Goal: Task Accomplishment & Management: Manage account settings

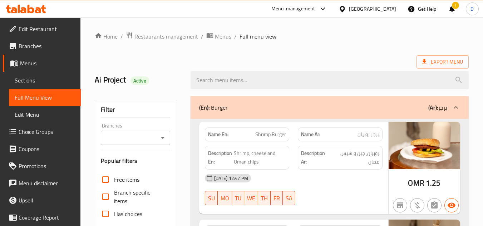
scroll to position [6124, 0]
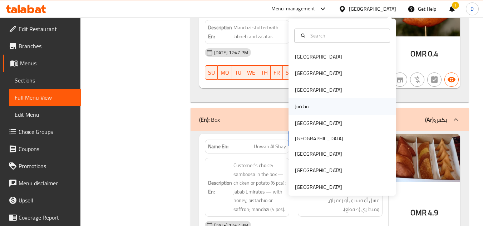
click at [314, 105] on div "Jordan" at bounding box center [341, 106] width 107 height 16
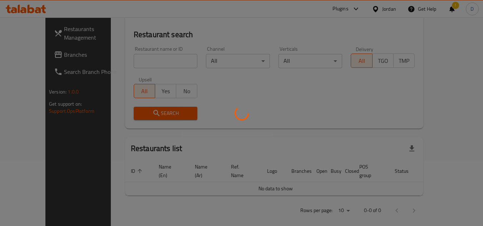
scroll to position [345, 0]
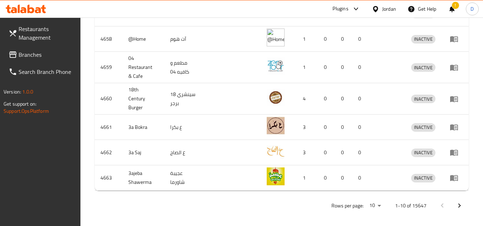
click at [40, 52] on span "Branches" at bounding box center [47, 54] width 56 height 9
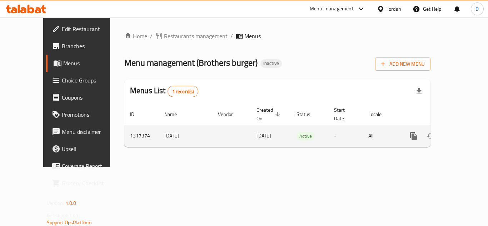
click at [457, 128] on link "enhanced table" at bounding box center [465, 136] width 17 height 17
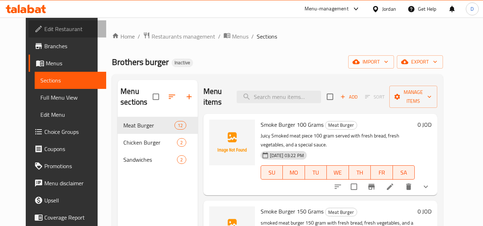
click at [54, 29] on span "Edit Restaurant" at bounding box center [72, 29] width 56 height 9
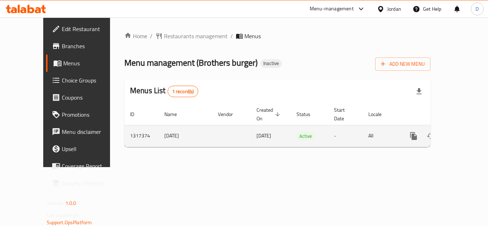
click at [461, 132] on icon "enhanced table" at bounding box center [465, 136] width 9 height 9
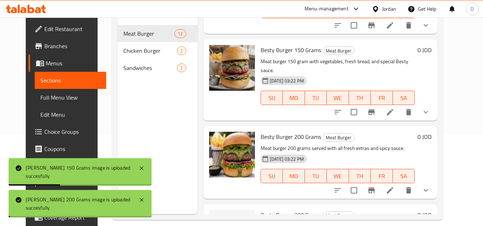
scroll to position [100, 0]
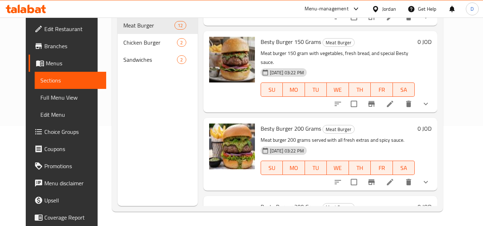
click at [133, 98] on div "Menu sections Meat Burger 12 Chicken Burger 2 Sandwiches 2" at bounding box center [158, 93] width 80 height 226
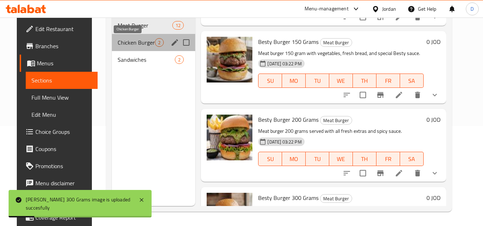
click at [135, 45] on span "Chicken Burger" at bounding box center [137, 42] width 38 height 9
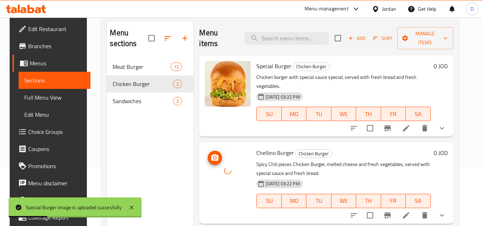
scroll to position [71, 0]
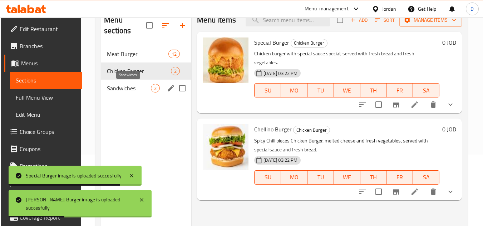
click at [135, 90] on span "Sandwiches" at bounding box center [129, 88] width 44 height 9
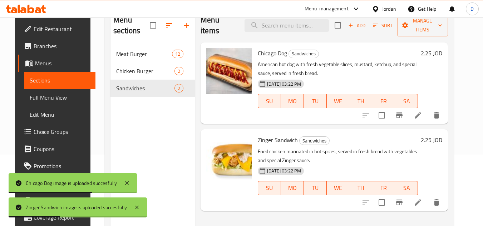
click at [126, 128] on div "Menu sections Meat Burger 12 Chicken Burger 2 Sandwiches 2" at bounding box center [152, 122] width 84 height 226
click at [52, 99] on span "Full Menu View" at bounding box center [60, 97] width 60 height 9
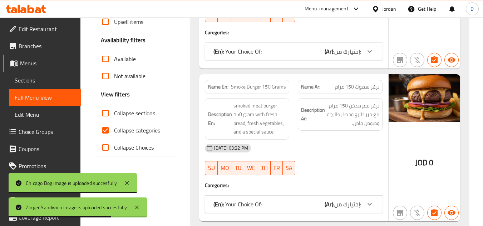
scroll to position [214, 0]
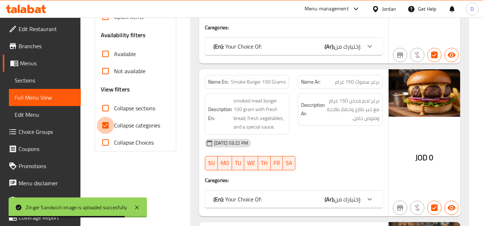
drag, startPoint x: 109, startPoint y: 128, endPoint x: 110, endPoint y: 115, distance: 13.6
click at [109, 128] on input "Collapse categories" at bounding box center [105, 125] width 17 height 17
checkbox input "false"
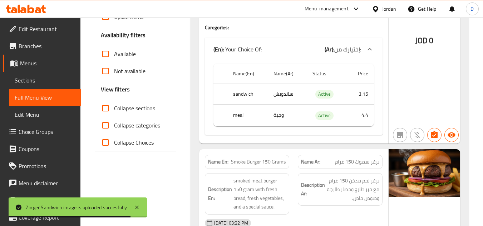
click at [110, 110] on input "Collapse sections" at bounding box center [105, 108] width 17 height 17
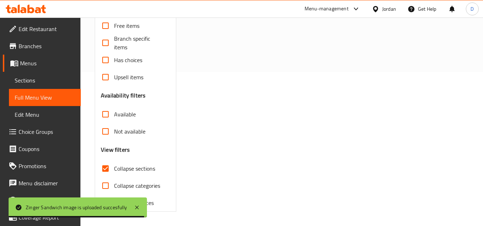
click at [110, 160] on input "Collapse sections" at bounding box center [105, 168] width 17 height 17
checkbox input "false"
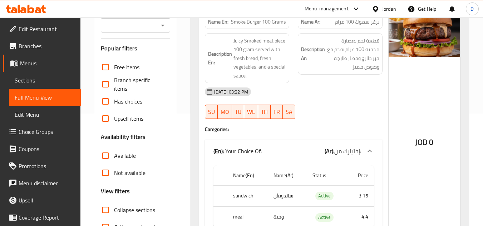
scroll to position [0, 0]
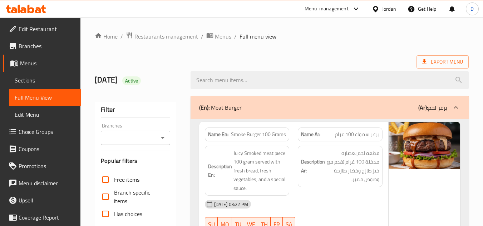
drag, startPoint x: 395, startPoint y: 54, endPoint x: 333, endPoint y: -31, distance: 104.9
click at [173, 39] on span "Restaurants management" at bounding box center [166, 36] width 64 height 9
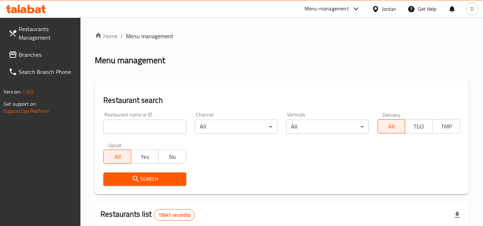
click at [21, 54] on span "Branches" at bounding box center [47, 54] width 56 height 9
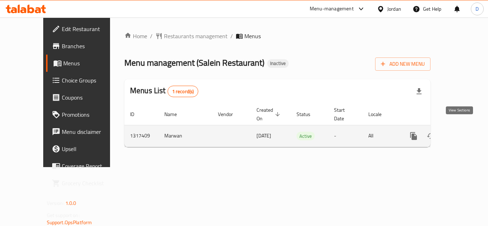
click at [462, 133] on icon "enhanced table" at bounding box center [465, 136] width 6 height 6
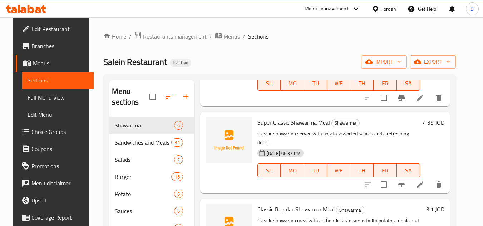
scroll to position [179, 0]
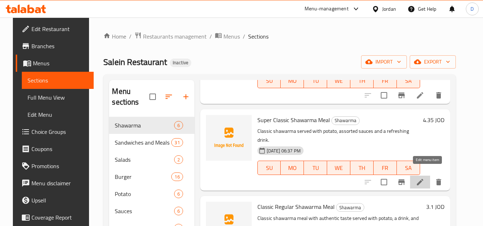
click at [424, 178] on icon at bounding box center [420, 182] width 9 height 9
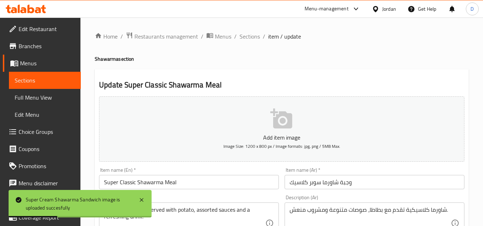
click at [338, 181] on input "وجبة شاورما سوبر كلاسيك" at bounding box center [374, 182] width 180 height 14
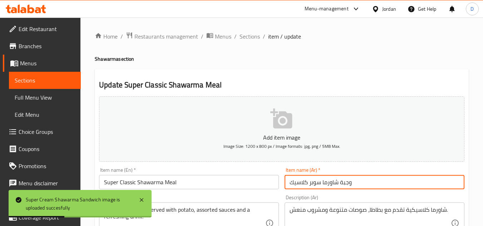
click at [338, 181] on input "وجبة شاورما سوبر كلاسيك" at bounding box center [374, 182] width 180 height 14
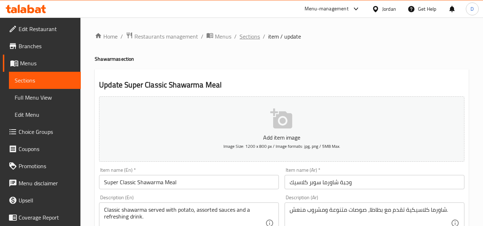
click at [252, 36] on span "Sections" at bounding box center [249, 36] width 20 height 9
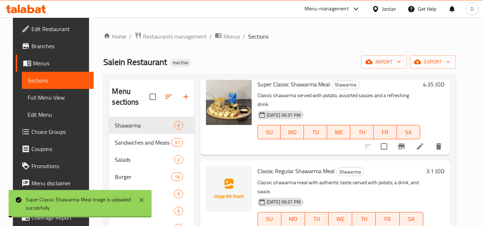
scroll to position [250, 0]
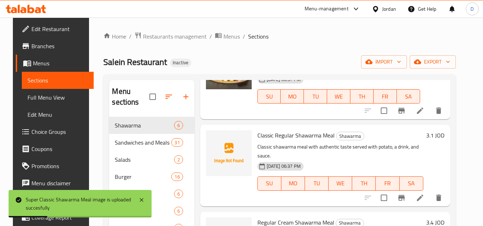
click at [430, 191] on li at bounding box center [420, 197] width 20 height 13
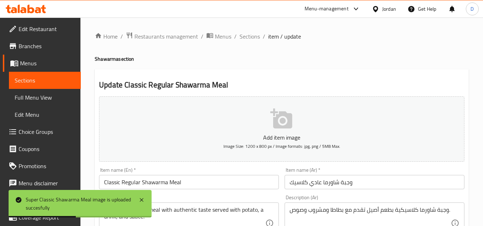
click at [315, 181] on input "وجبة شاورما عادي كلاسيك" at bounding box center [374, 182] width 180 height 14
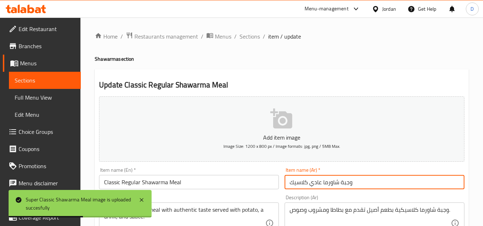
click at [315, 181] on input "وجبة شاورما عادي كلاسيك" at bounding box center [374, 182] width 180 height 14
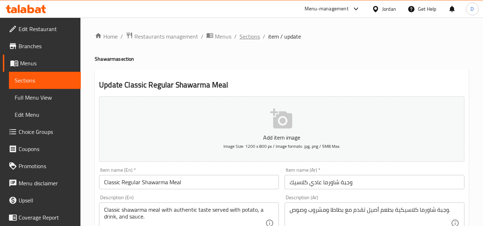
click at [252, 34] on span "Sections" at bounding box center [249, 36] width 20 height 9
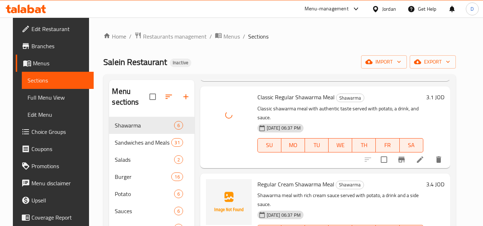
scroll to position [289, 0]
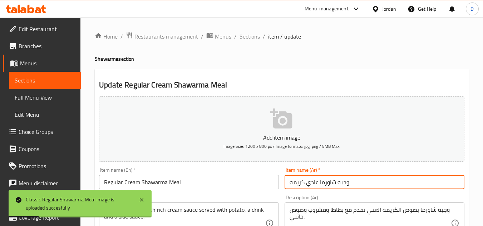
click at [320, 185] on input "وجبه شاورما عادي كريمه" at bounding box center [374, 182] width 180 height 14
click at [321, 184] on input "وجبه شاورما عادي كريمه" at bounding box center [374, 182] width 180 height 14
click at [322, 184] on input "وجبه شاورما عادي كريمه" at bounding box center [374, 182] width 180 height 14
click at [320, 184] on input "وجبه شاورما عادي كريمه" at bounding box center [374, 182] width 180 height 14
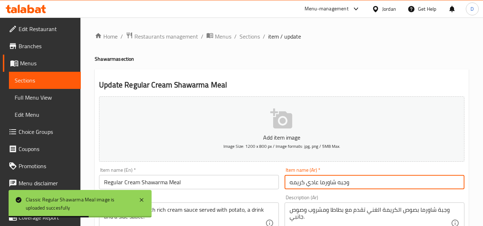
click at [321, 184] on input "وجبه شاورما عادي كريمه" at bounding box center [374, 182] width 180 height 14
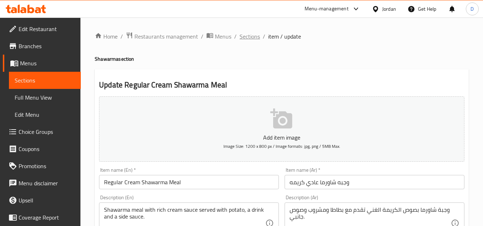
click at [253, 38] on span "Sections" at bounding box center [249, 36] width 20 height 9
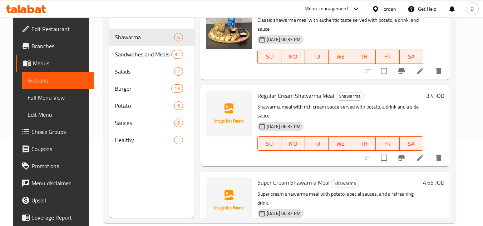
scroll to position [100, 0]
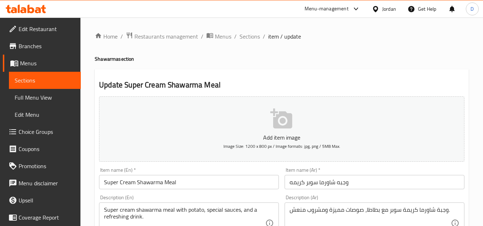
click at [311, 183] on input "وجبه شاورما سوبر كريمه" at bounding box center [374, 182] width 180 height 14
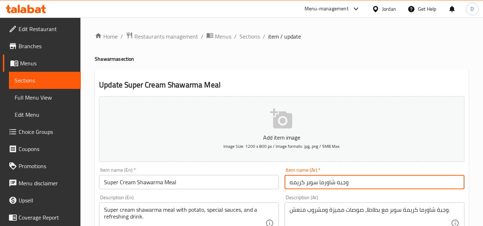
click at [311, 183] on input "وجبه شاورما سوبر كريمه" at bounding box center [374, 182] width 180 height 14
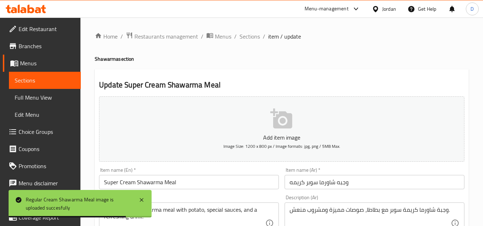
drag, startPoint x: 253, startPoint y: 35, endPoint x: 249, endPoint y: 42, distance: 8.6
click at [253, 35] on span "Sections" at bounding box center [249, 36] width 20 height 9
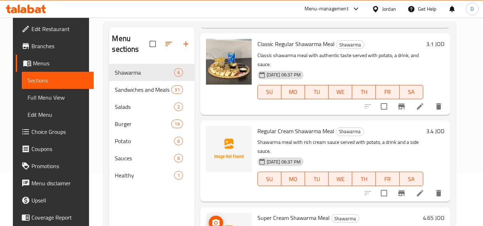
scroll to position [100, 0]
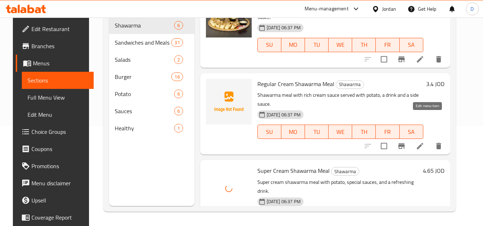
click at [424, 142] on icon at bounding box center [420, 146] width 9 height 9
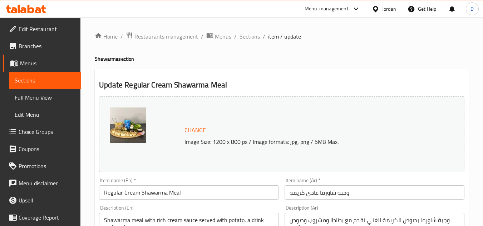
click at [325, 193] on input "وجبه شاورما عادي كريمه" at bounding box center [374, 192] width 180 height 14
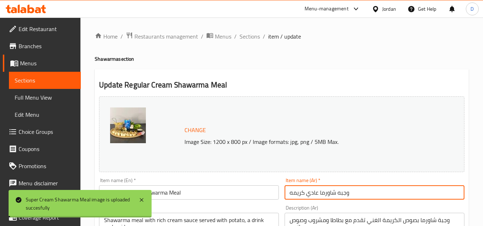
click at [325, 193] on input "وجبه شاورما عادي كريمه" at bounding box center [374, 192] width 180 height 14
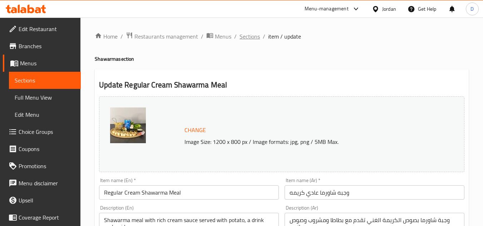
click at [251, 36] on span "Sections" at bounding box center [249, 36] width 20 height 9
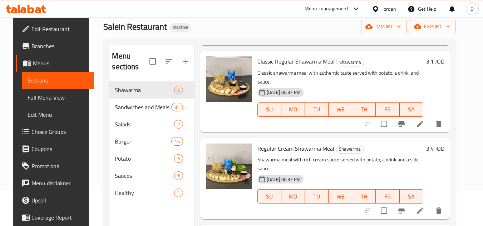
scroll to position [100, 0]
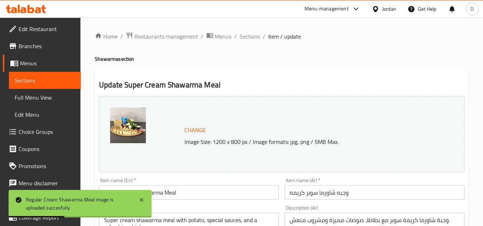
click at [317, 195] on input "وجبه شاورما سوبر كريمه" at bounding box center [374, 192] width 180 height 14
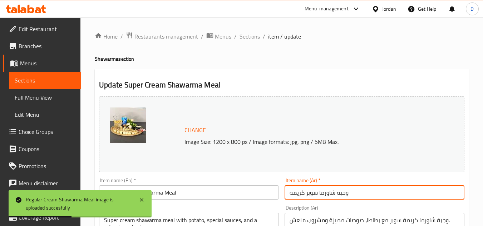
click at [317, 195] on input "وجبه شاورما سوبر كريمه" at bounding box center [374, 192] width 180 height 14
click at [246, 32] on span "Sections" at bounding box center [249, 36] width 20 height 9
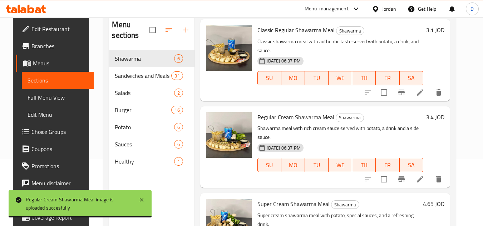
scroll to position [100, 0]
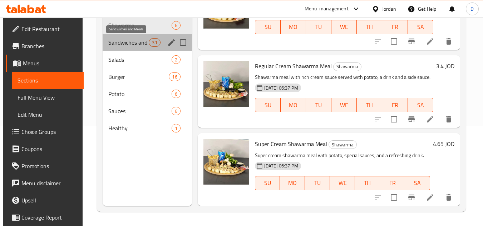
click at [138, 44] on span "Sandwiches and Meals" at bounding box center [128, 42] width 41 height 9
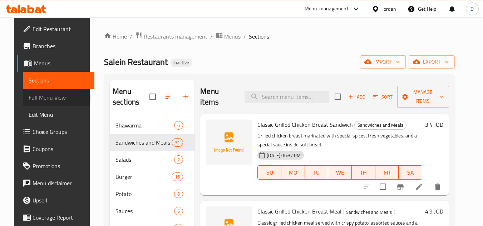
click at [29, 97] on span "Full Menu View" at bounding box center [59, 97] width 60 height 9
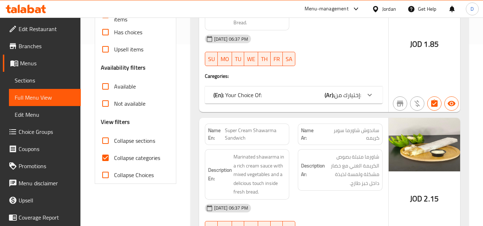
scroll to position [214, 0]
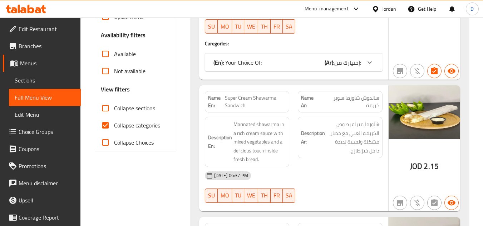
click at [43, 77] on span "Sections" at bounding box center [45, 80] width 60 height 9
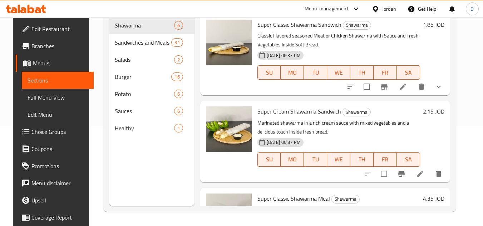
scroll to position [100, 0]
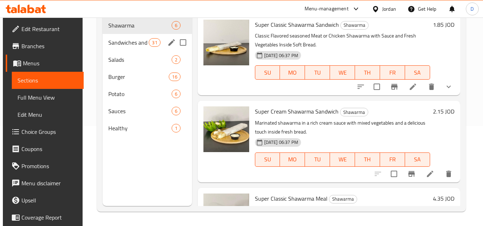
click at [127, 39] on span "Sandwiches and Meals" at bounding box center [128, 42] width 41 height 9
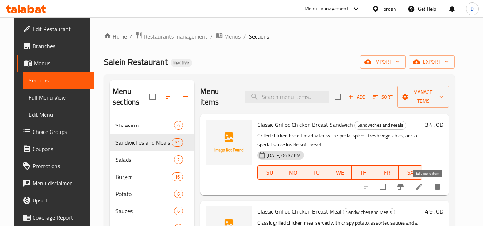
click at [423, 183] on icon at bounding box center [418, 187] width 9 height 9
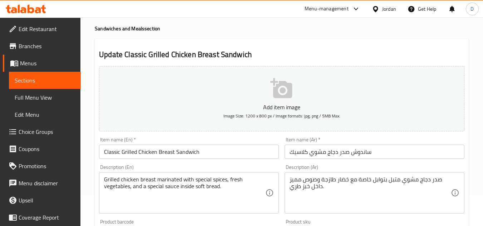
scroll to position [71, 0]
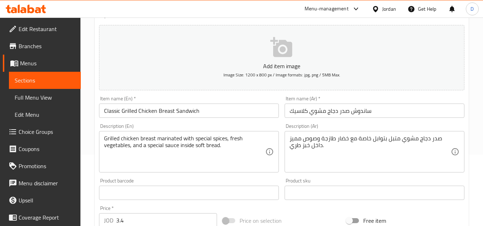
click at [347, 112] on input "ساندوش صدر دجاج مشوي كلاسيك" at bounding box center [374, 111] width 180 height 14
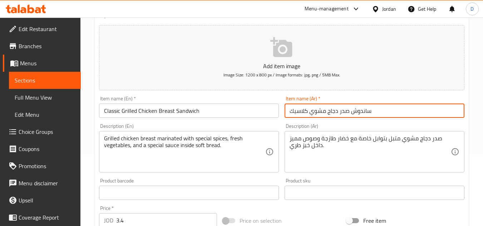
click at [347, 112] on input "ساندوش صدر دجاج مشوي كلاسيك" at bounding box center [374, 111] width 180 height 14
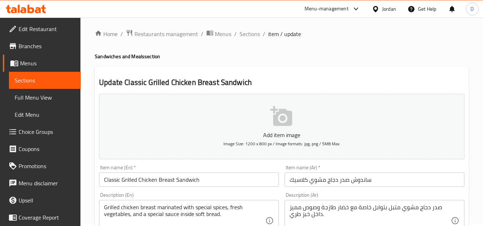
scroll to position [0, 0]
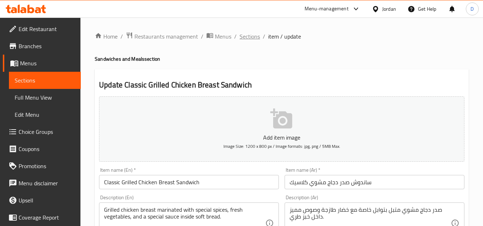
drag, startPoint x: 246, startPoint y: 30, endPoint x: 247, endPoint y: 34, distance: 3.9
click at [247, 37] on span "Sections" at bounding box center [249, 36] width 20 height 9
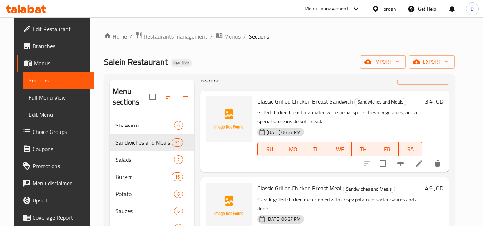
scroll to position [36, 0]
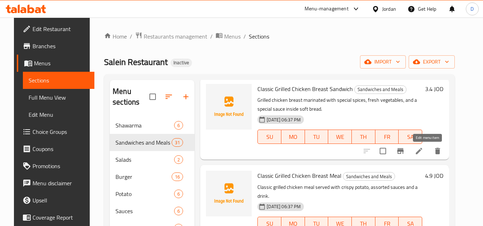
click at [422, 151] on icon at bounding box center [419, 151] width 6 height 6
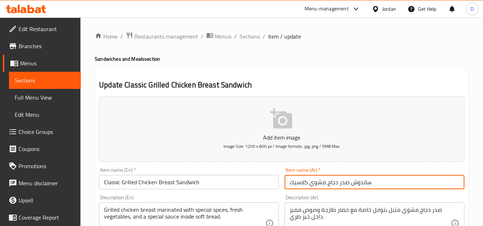
drag, startPoint x: 310, startPoint y: 186, endPoint x: 374, endPoint y: 183, distance: 63.3
click at [374, 183] on input "ساندوش صدر دجاج مشوي كلاسيك" at bounding box center [374, 182] width 180 height 14
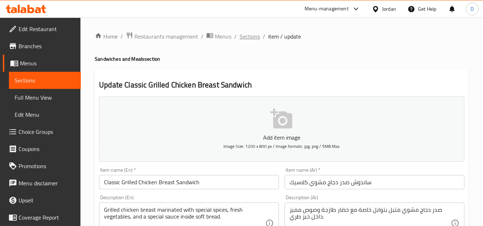
click at [244, 38] on span "Sections" at bounding box center [249, 36] width 20 height 9
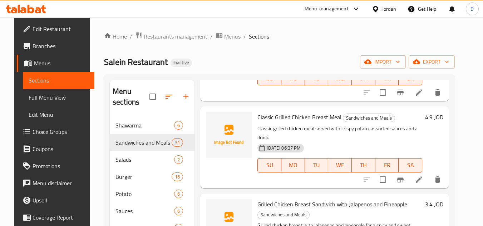
scroll to position [107, 0]
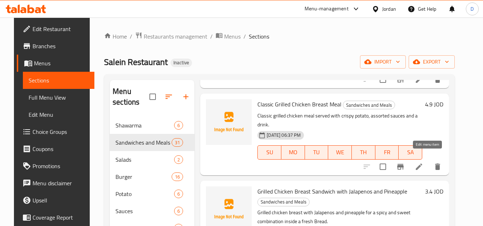
click at [422, 164] on icon at bounding box center [419, 167] width 6 height 6
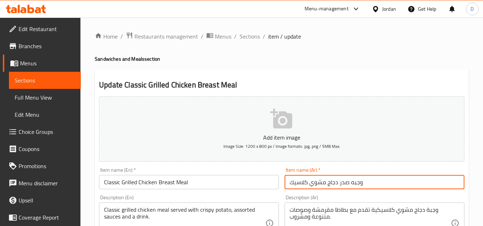
click at [303, 185] on input "وجبه صدر دجاج مشوي كلاسيك" at bounding box center [374, 182] width 180 height 14
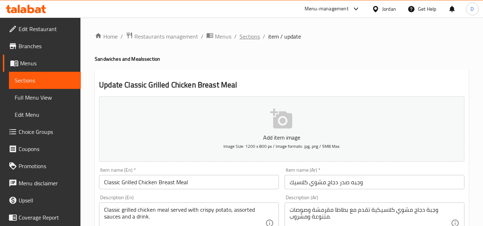
click at [250, 36] on span "Sections" at bounding box center [249, 36] width 20 height 9
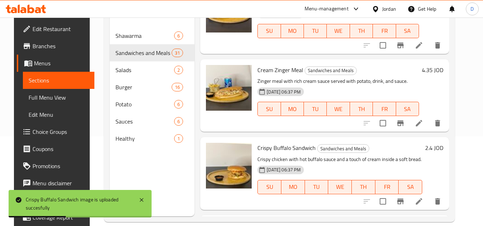
scroll to position [100, 0]
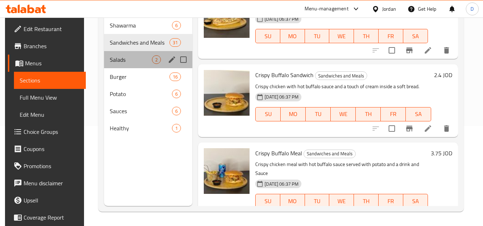
click at [123, 65] on div "Salads 2" at bounding box center [148, 59] width 88 height 17
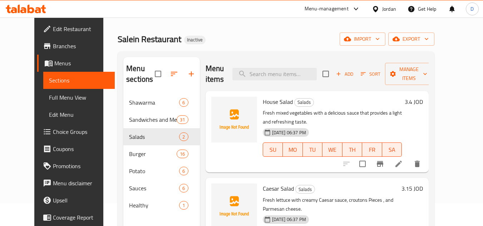
scroll to position [71, 0]
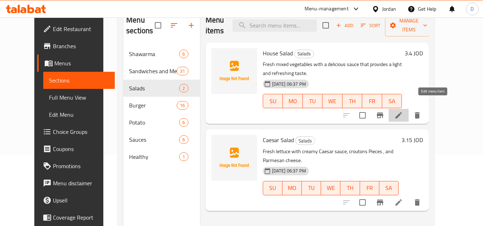
click at [403, 111] on icon at bounding box center [398, 115] width 9 height 9
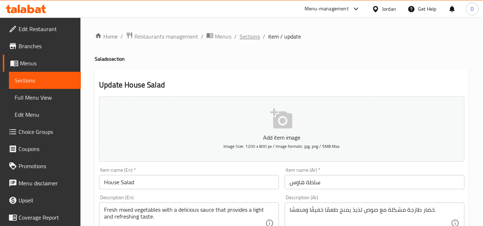
click at [253, 34] on span "Sections" at bounding box center [249, 36] width 20 height 9
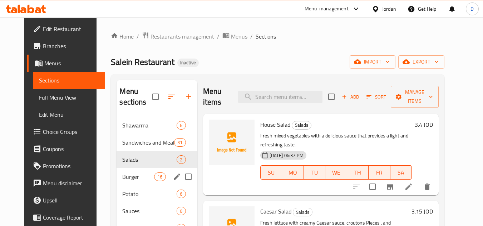
click at [128, 175] on span "Burger" at bounding box center [138, 177] width 32 height 9
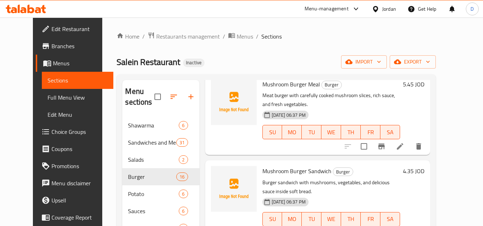
scroll to position [179, 0]
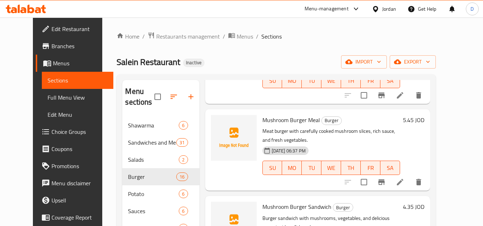
click at [267, 115] on span "Mushroom Burger Meal" at bounding box center [291, 120] width 58 height 11
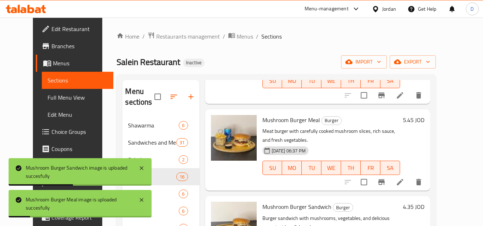
click at [357, 129] on p "Meat burger with carefully cooked mushroom slices, rich sauce, and fresh vegeta…" at bounding box center [331, 136] width 138 height 18
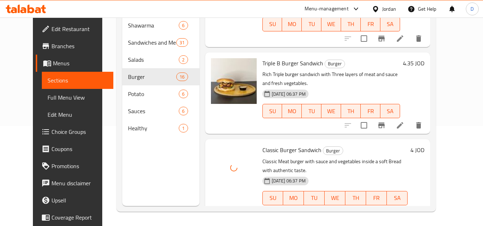
scroll to position [1096, 0]
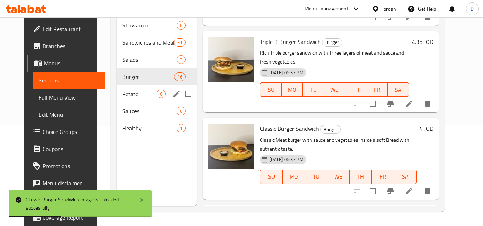
drag, startPoint x: 125, startPoint y: 96, endPoint x: 185, endPoint y: 100, distance: 60.5
click at [125, 96] on span "Potato" at bounding box center [139, 94] width 34 height 9
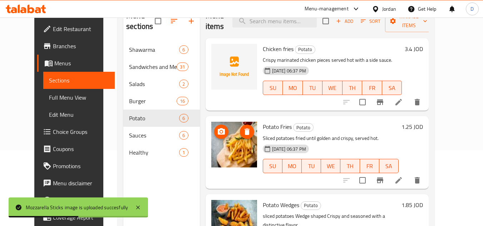
scroll to position [64, 0]
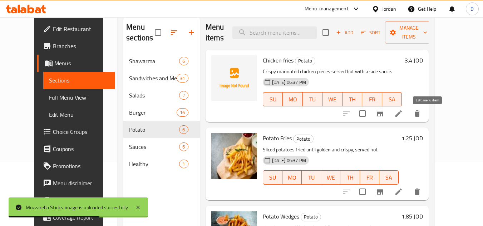
click at [402, 115] on icon at bounding box center [398, 113] width 6 height 6
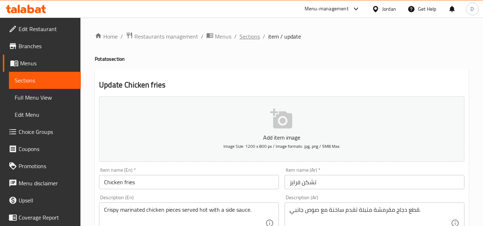
click at [257, 32] on span "Sections" at bounding box center [249, 36] width 20 height 9
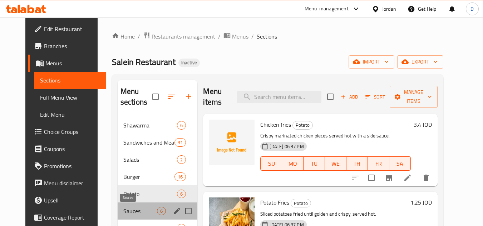
click at [128, 210] on span "Sauces" at bounding box center [140, 211] width 34 height 9
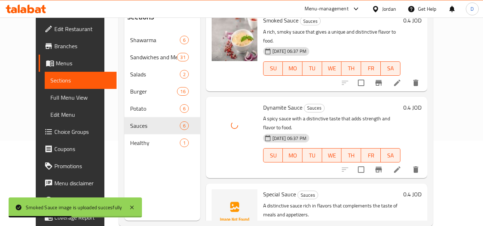
scroll to position [100, 0]
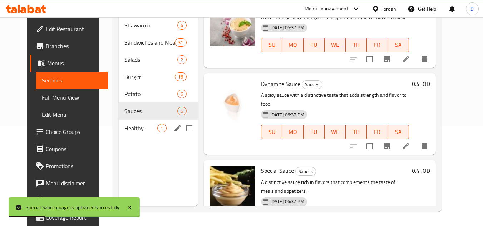
click at [123, 122] on div "Healthy 1" at bounding box center [158, 128] width 79 height 17
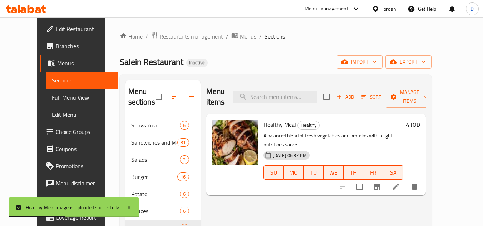
click at [52, 98] on span "Full Menu View" at bounding box center [82, 97] width 60 height 9
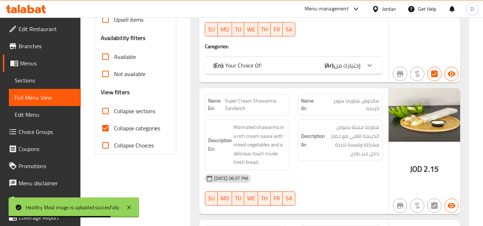
scroll to position [214, 0]
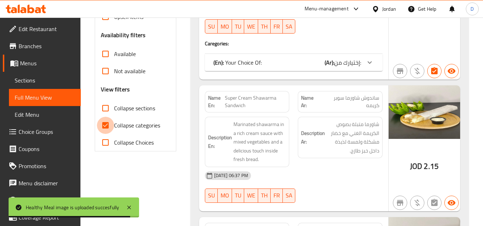
click at [108, 124] on input "Collapse categories" at bounding box center [105, 125] width 17 height 17
checkbox input "false"
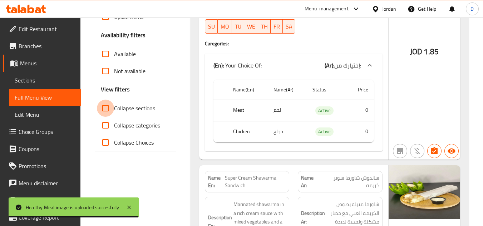
click at [108, 109] on input "Collapse sections" at bounding box center [105, 108] width 17 height 17
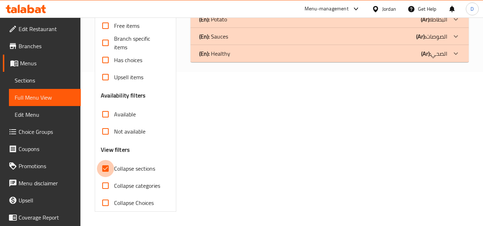
click at [108, 160] on input "Collapse sections" at bounding box center [105, 168] width 17 height 17
checkbox input "false"
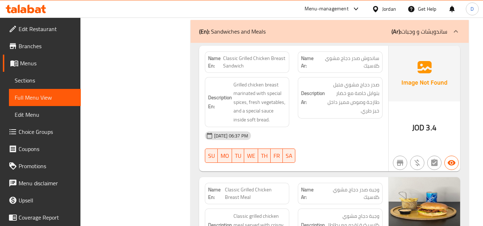
scroll to position [1000, 0]
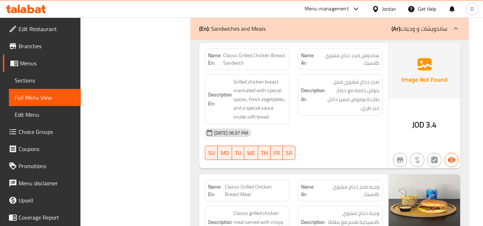
click at [372, 53] on span "ساندوش صدر دجاج مشوي كلاسيك" at bounding box center [348, 59] width 61 height 15
click at [350, 62] on span "ساندوش صدر دجاج مشوي كلاسيك" at bounding box center [348, 59] width 61 height 15
drag, startPoint x: 326, startPoint y: 53, endPoint x: 383, endPoint y: 52, distance: 57.2
click at [383, 52] on div "Name Ar: ساندوش صدر دجاج مشوي كلاسيك" at bounding box center [339, 59] width 93 height 30
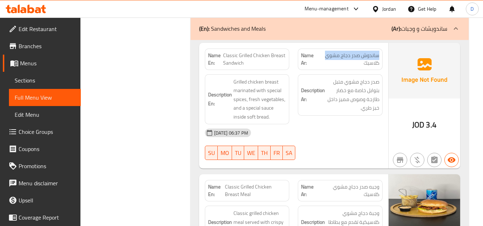
copy span "ساندوش صدر دجاج مشوي"
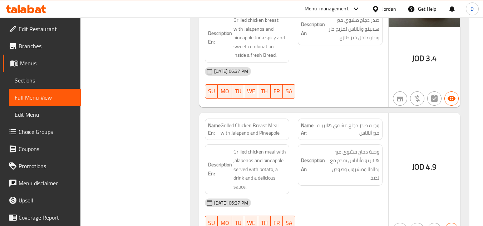
scroll to position [1393, 0]
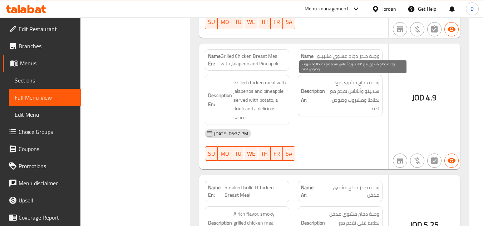
click at [339, 88] on span "وجبة دجاج مشوي مع هلابينو وأناناس تقدم مع بطاطا ومشروب وصوص لذيذ." at bounding box center [352, 95] width 53 height 35
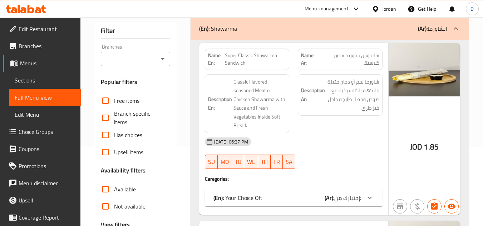
scroll to position [179, 0]
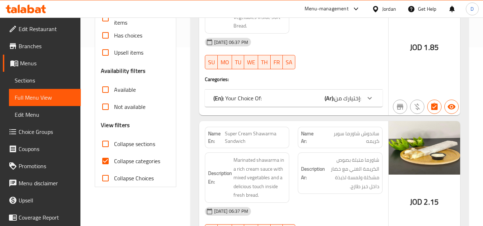
drag, startPoint x: 116, startPoint y: 161, endPoint x: 120, endPoint y: 145, distance: 16.7
click at [116, 161] on span "Collapse categories" at bounding box center [137, 161] width 46 height 9
click at [114, 161] on input "Collapse categories" at bounding box center [105, 161] width 17 height 17
checkbox input "false"
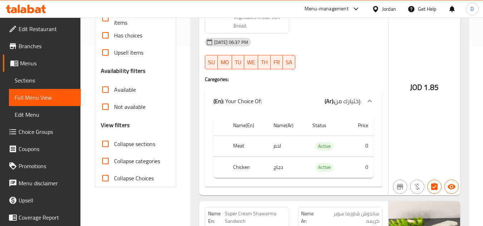
click at [121, 144] on span "Collapse sections" at bounding box center [134, 144] width 41 height 9
click at [114, 144] on input "Collapse sections" at bounding box center [105, 143] width 17 height 17
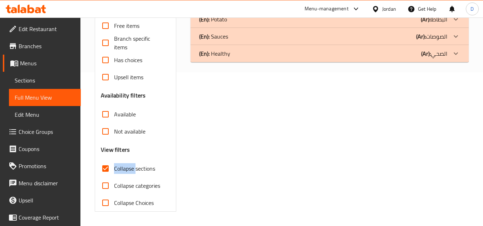
click at [121, 164] on span "Collapse sections" at bounding box center [134, 168] width 41 height 9
click at [114, 160] on input "Collapse sections" at bounding box center [105, 168] width 17 height 17
checkbox input "false"
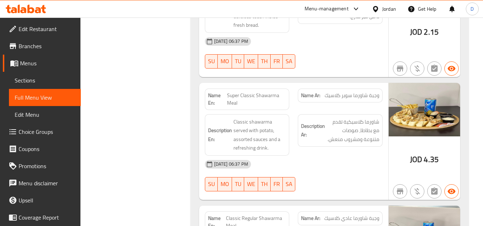
click at [349, 150] on div "Description Ar: شاورما كلاسيكية تقدم مع بطاطا، صوصات متنوعة ومشروب منعش." at bounding box center [339, 135] width 93 height 50
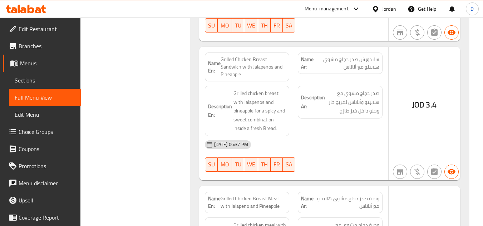
scroll to position [1286, 0]
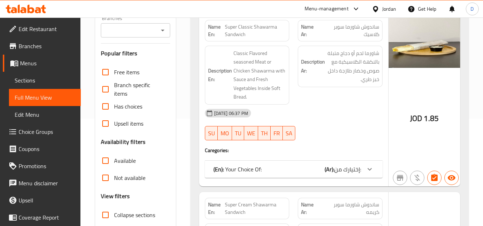
scroll to position [250, 0]
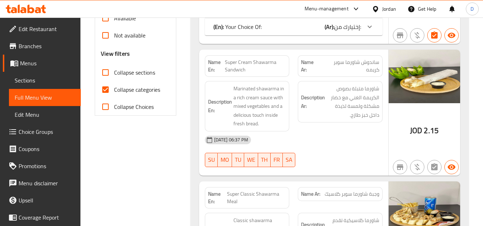
click at [107, 88] on input "Collapse categories" at bounding box center [105, 89] width 17 height 17
checkbox input "false"
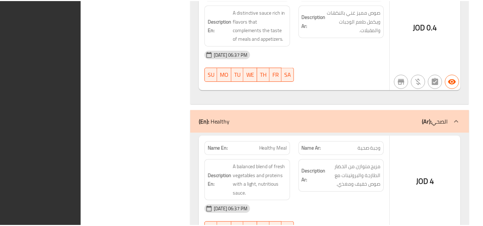
scroll to position [8205, 0]
